Goal: Task Accomplishment & Management: Complete application form

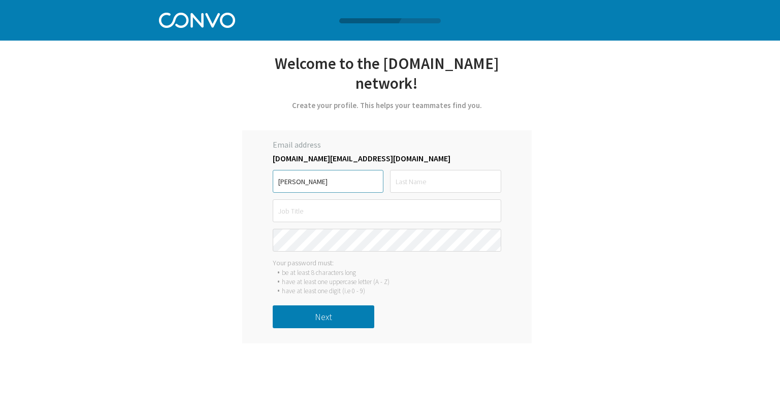
type input "[PERSON_NAME]"
type input "Green"
type input "Data Analyst Consultant"
drag, startPoint x: 327, startPoint y: 214, endPoint x: 133, endPoint y: 281, distance: 204.8
click at [133, 281] on div "Let’s get started with [PERSON_NAME] *Only registered personal email address an…" at bounding box center [390, 184] width 780 height 369
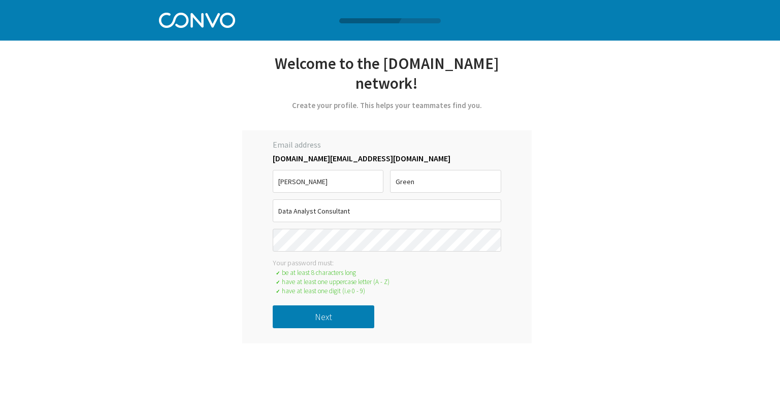
click at [301, 311] on button "Next" at bounding box center [324, 317] width 102 height 23
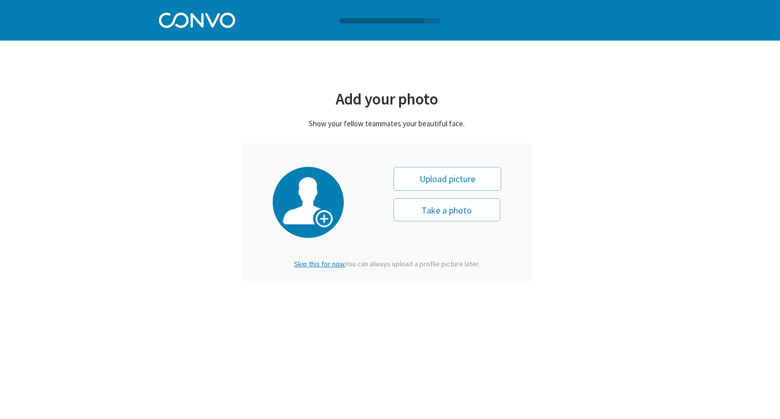
click at [310, 262] on span "Skip this for now." at bounding box center [319, 263] width 51 height 9
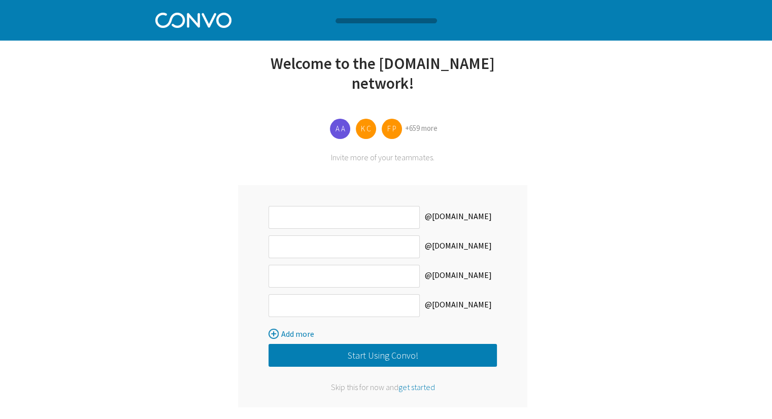
click at [415, 388] on span "get started" at bounding box center [416, 387] width 37 height 10
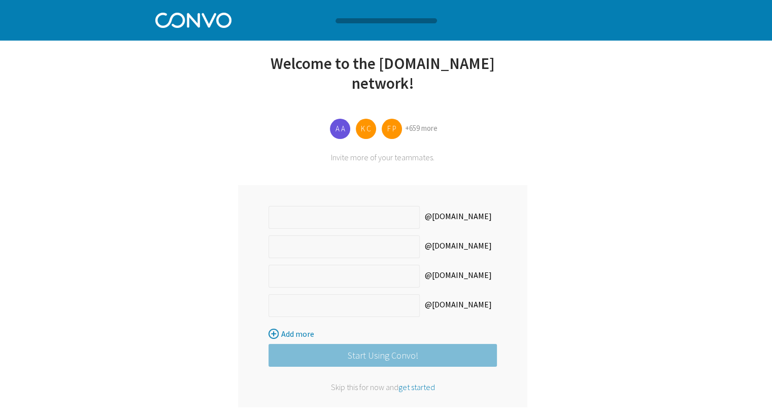
click at [417, 389] on span "get started" at bounding box center [416, 387] width 37 height 10
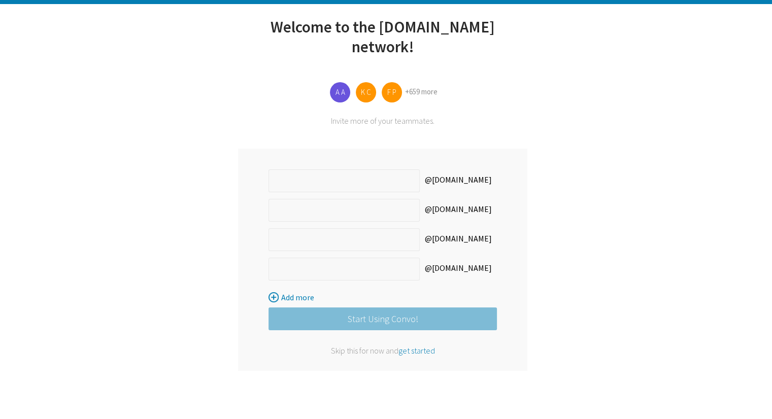
click at [415, 350] on span "get started" at bounding box center [416, 351] width 37 height 10
click at [414, 348] on span "get started" at bounding box center [416, 351] width 37 height 10
click at [177, 145] on div "Let’s get started with [PERSON_NAME] *Only registered personal email address an…" at bounding box center [386, 191] width 462 height 456
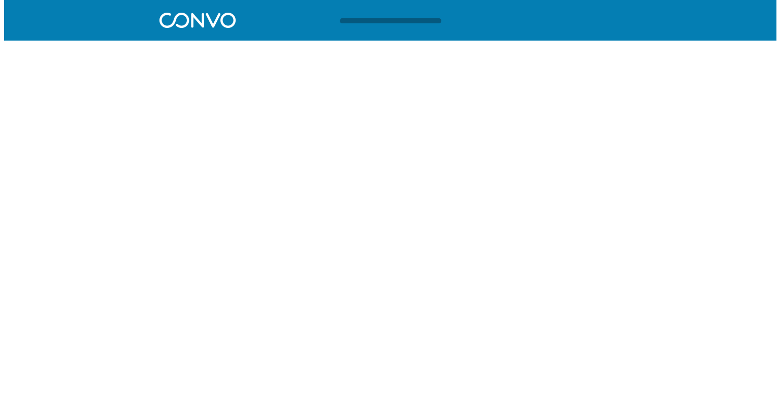
scroll to position [0, 0]
click at [310, 49] on html "Log in Pricing Security Apps Contact Sales Careers 1 1 1 Let’s get started with…" at bounding box center [390, 24] width 780 height 49
click at [201, 49] on html "Log in Pricing Security Apps Contact Sales Careers 1 1 1 Let’s get started with…" at bounding box center [390, 24] width 780 height 49
click at [179, 25] on img at bounding box center [197, 19] width 76 height 18
